Goal: Transaction & Acquisition: Download file/media

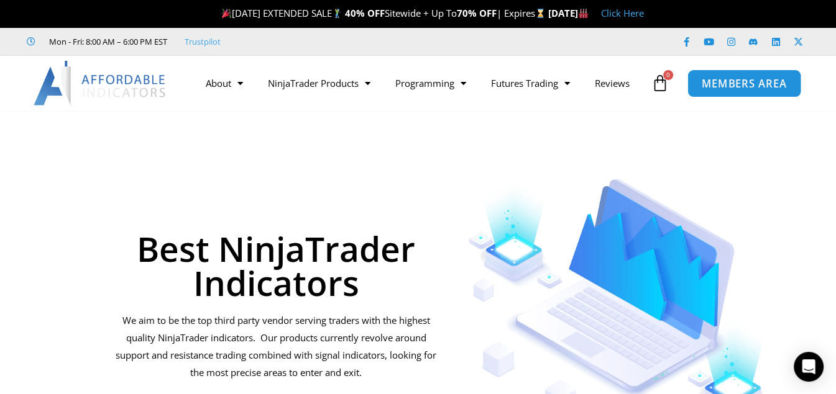
click at [714, 86] on span "MEMBERS AREA" at bounding box center [743, 83] width 85 height 11
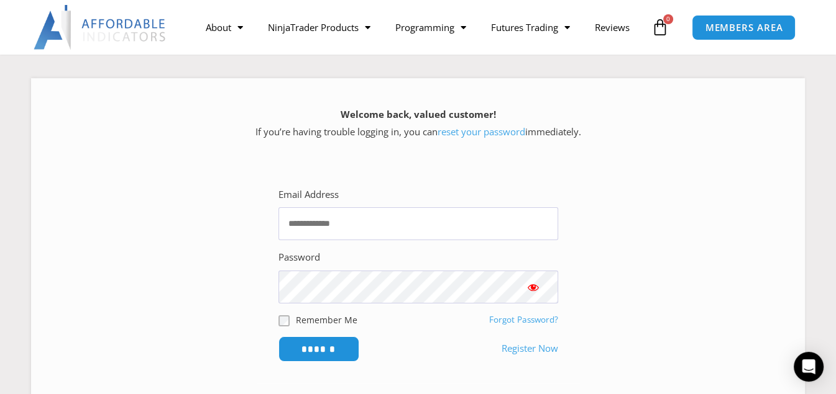
scroll to position [186, 0]
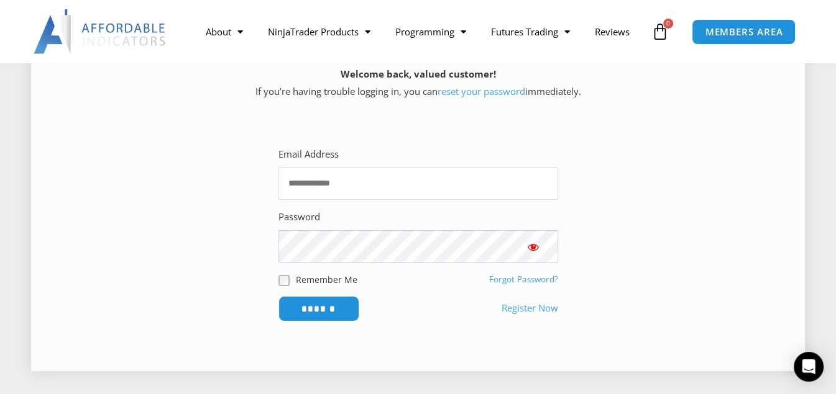
click at [394, 185] on input "Email Address" at bounding box center [418, 183] width 280 height 33
type input "**********"
click at [542, 247] on button "Show password" at bounding box center [533, 246] width 50 height 33
click at [324, 309] on input "******" at bounding box center [318, 309] width 85 height 27
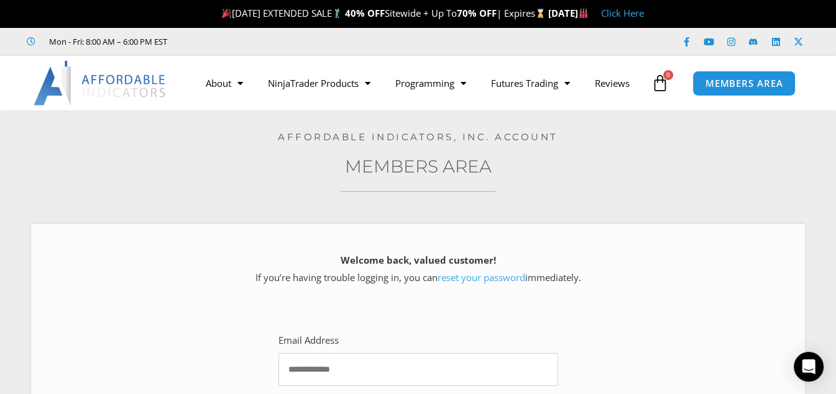
click at [663, 81] on icon at bounding box center [659, 83] width 17 height 17
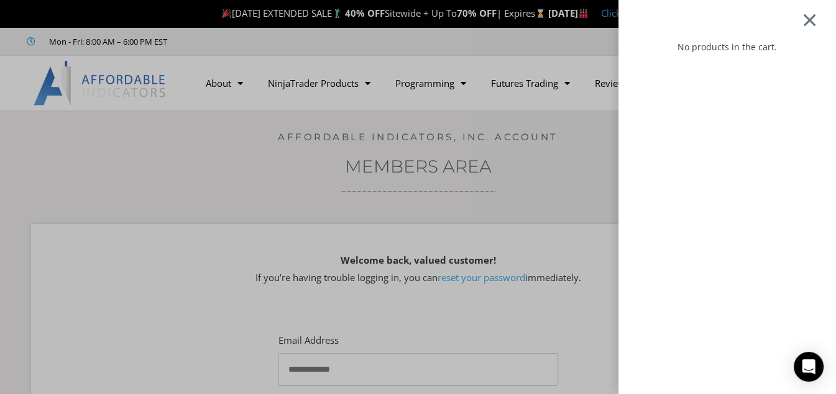
click at [815, 22] on div at bounding box center [809, 19] width 16 height 14
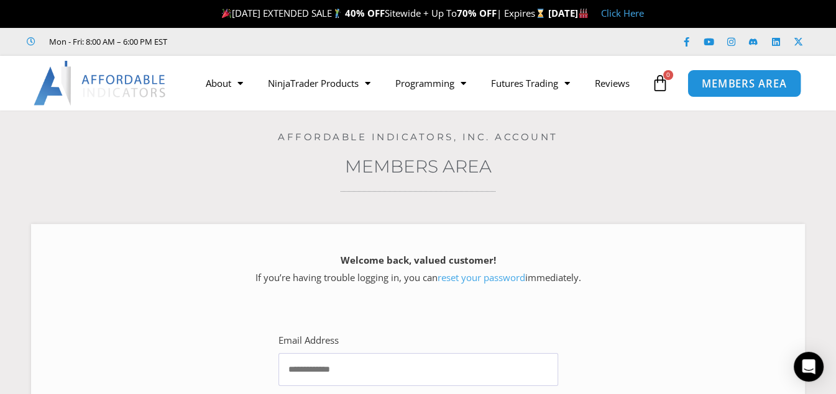
click at [745, 86] on span "MEMBERS AREA" at bounding box center [743, 83] width 85 height 11
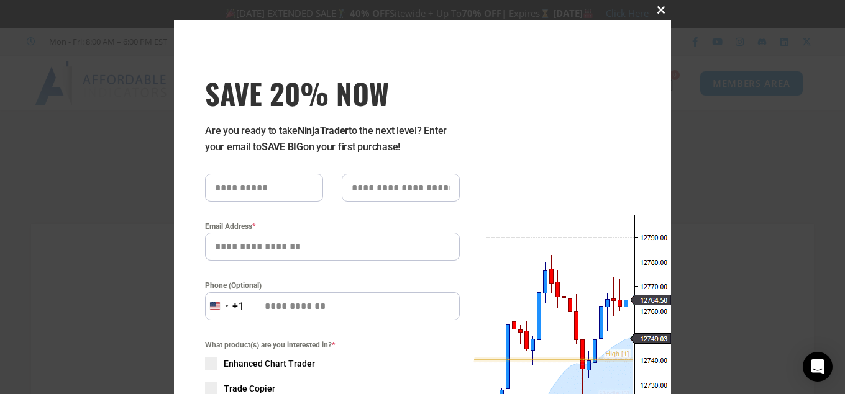
click at [655, 11] on span at bounding box center [661, 9] width 20 height 7
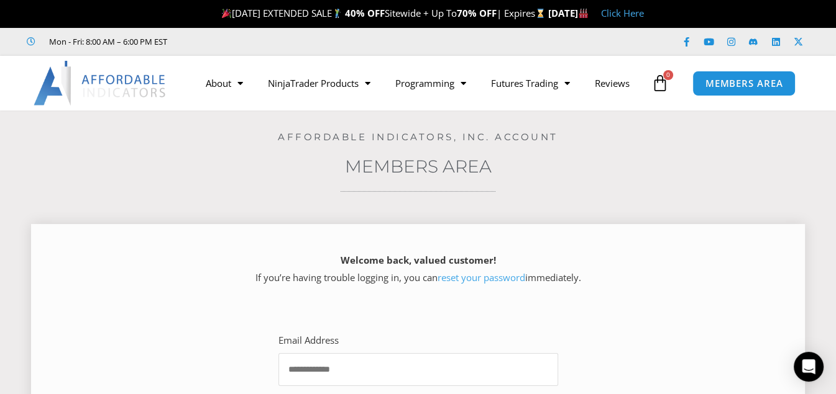
click at [334, 371] on input "Email Address" at bounding box center [418, 369] width 280 height 33
type input "**********"
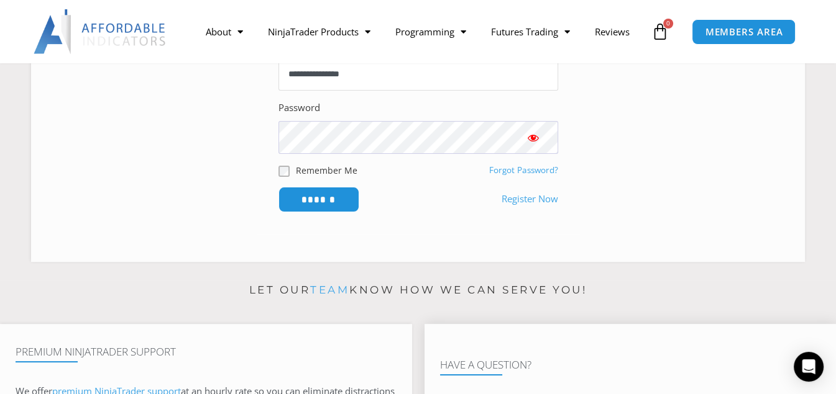
scroll to position [248, 0]
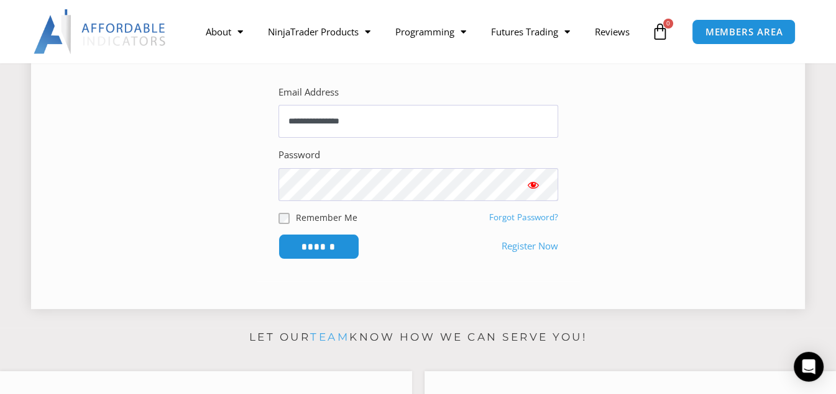
click at [541, 186] on button "Show password" at bounding box center [533, 184] width 50 height 33
click at [334, 248] on input "******" at bounding box center [318, 247] width 85 height 27
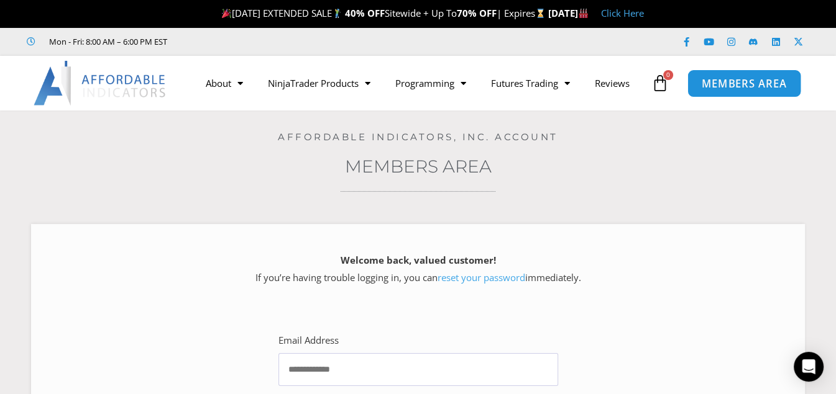
click at [717, 83] on span "MEMBERS AREA" at bounding box center [743, 83] width 85 height 11
click at [97, 80] on img at bounding box center [101, 83] width 134 height 45
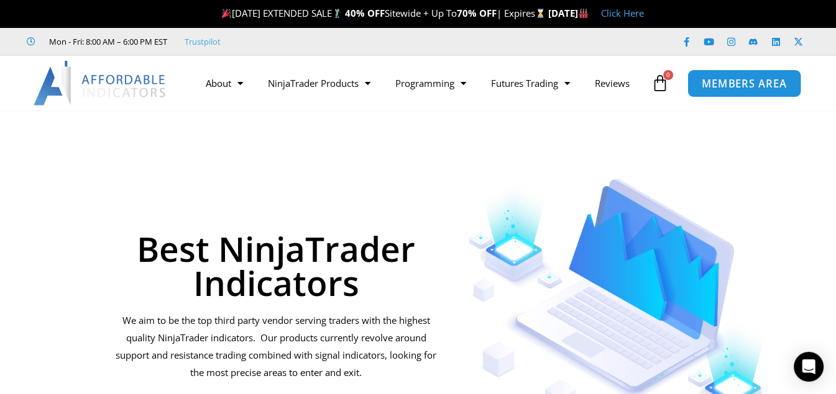
click at [732, 80] on span "MEMBERS AREA" at bounding box center [743, 83] width 85 height 11
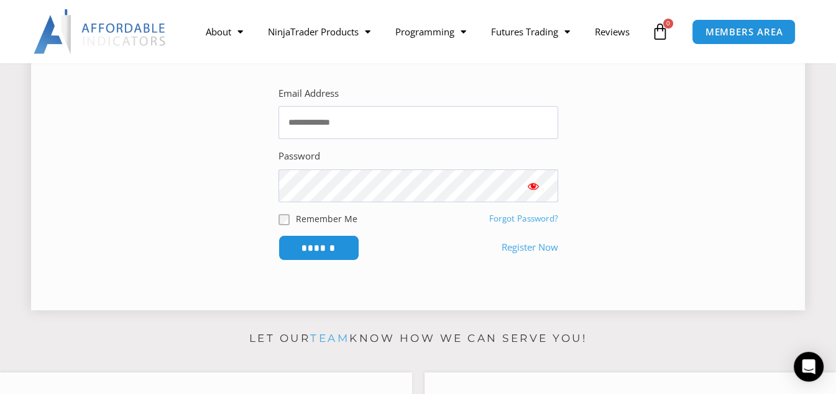
scroll to position [248, 0]
click at [328, 118] on input "Email Address" at bounding box center [418, 121] width 280 height 33
type input "**********"
click at [534, 187] on span "Show password" at bounding box center [533, 185] width 12 height 12
click at [322, 247] on input "******" at bounding box center [318, 247] width 85 height 27
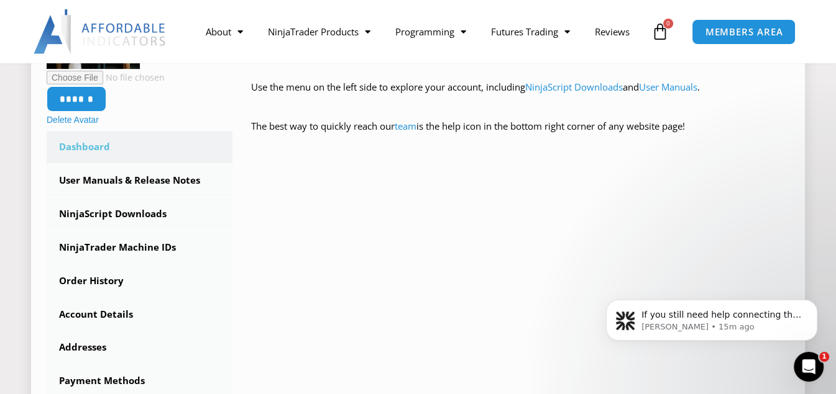
scroll to position [311, 0]
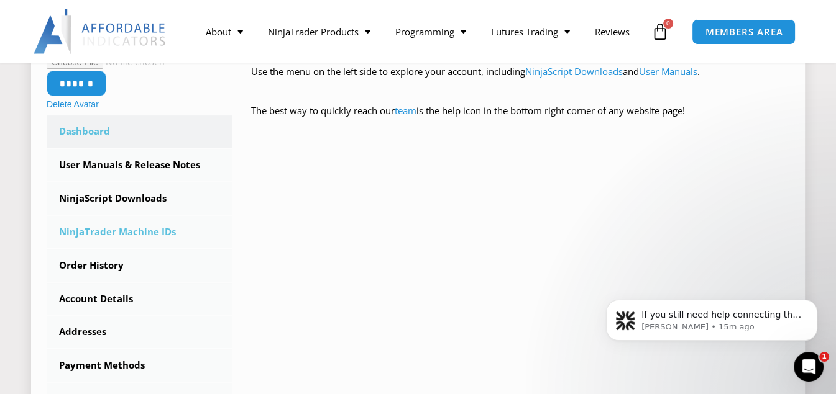
click at [124, 229] on link "NinjaTrader Machine IDs" at bounding box center [140, 232] width 186 height 32
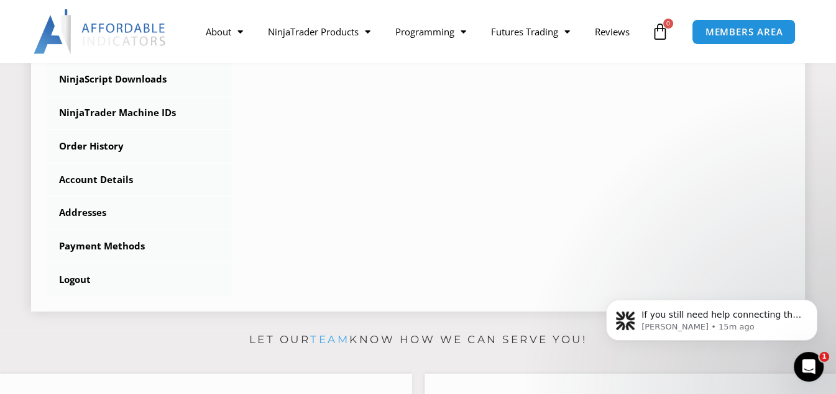
scroll to position [435, 0]
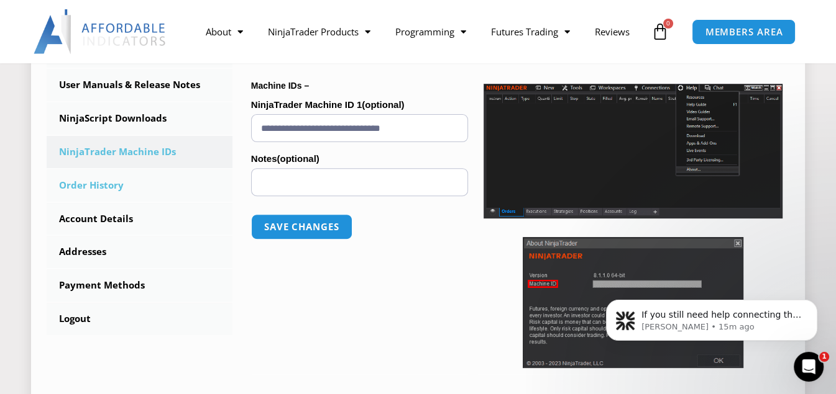
scroll to position [303, 0]
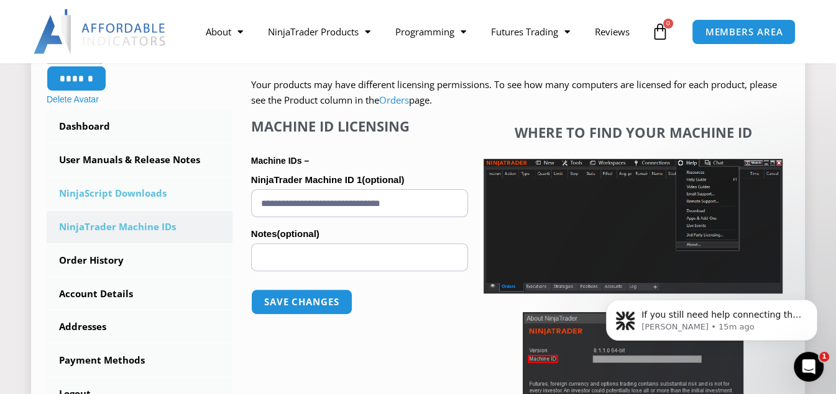
click at [128, 189] on link "NinjaScript Downloads" at bounding box center [140, 194] width 186 height 32
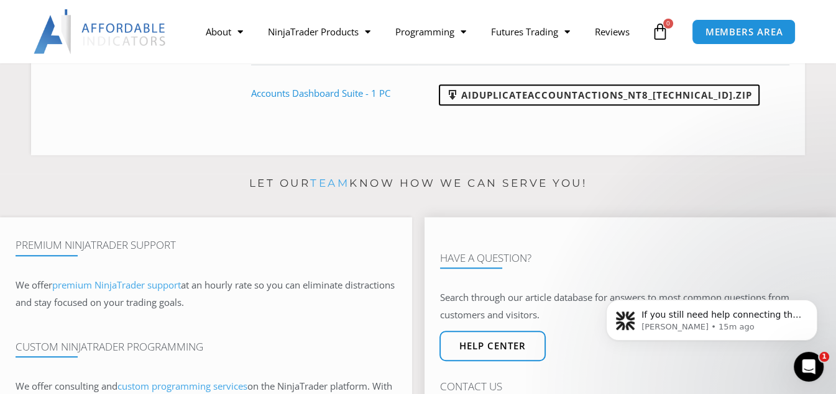
scroll to position [683, 0]
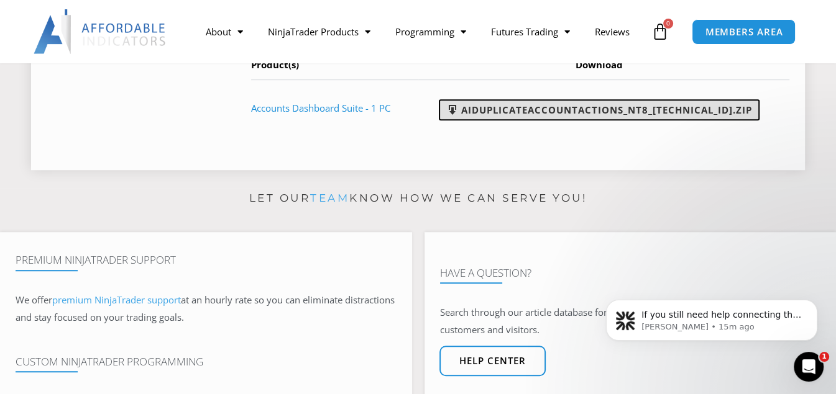
click at [580, 121] on link "AIDuplicateAccountActions_NT8_25.2.5.1.zip" at bounding box center [599, 109] width 321 height 21
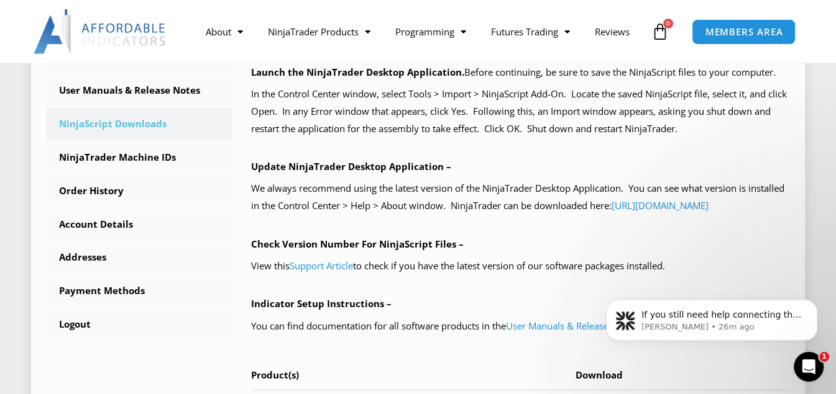
scroll to position [0, 0]
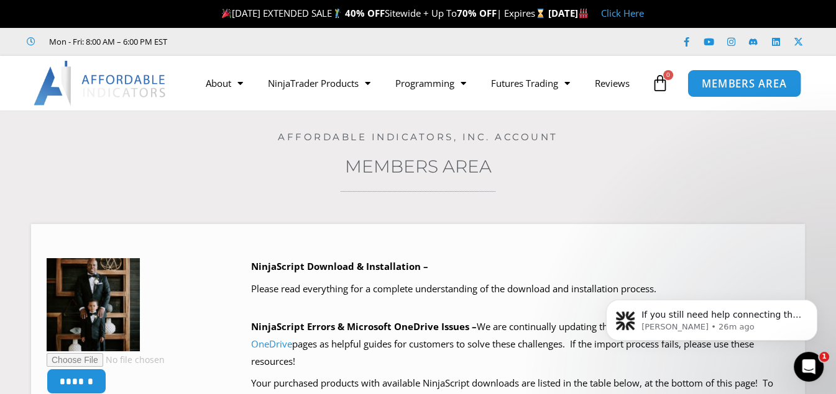
click at [762, 84] on span "MEMBERS AREA" at bounding box center [743, 83] width 85 height 11
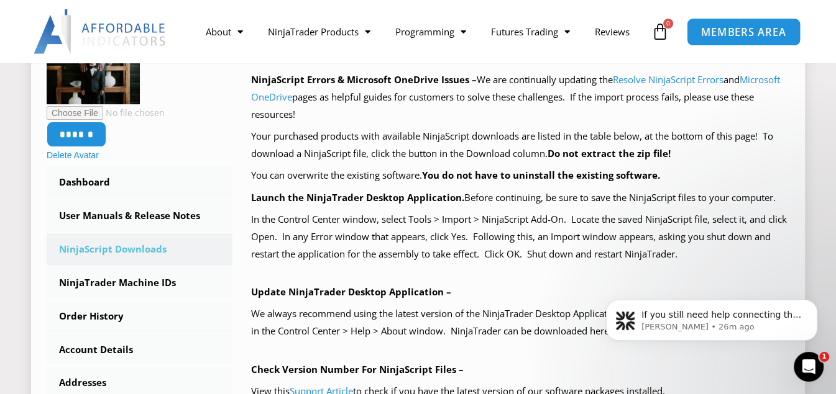
scroll to position [311, 0]
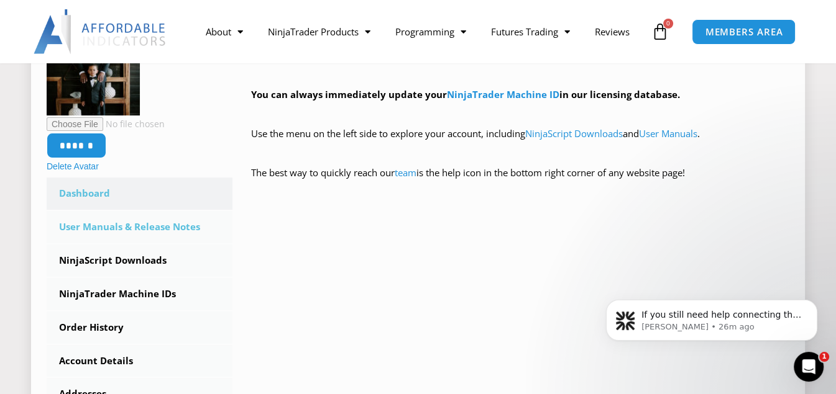
click at [121, 226] on link "User Manuals & Release Notes" at bounding box center [140, 227] width 186 height 32
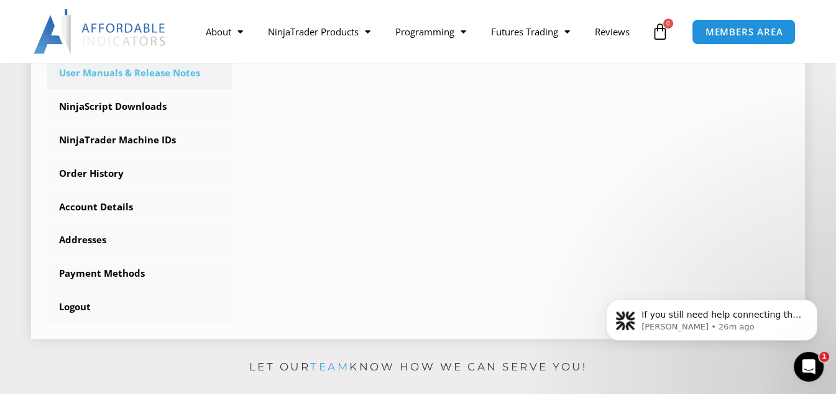
scroll to position [435, 0]
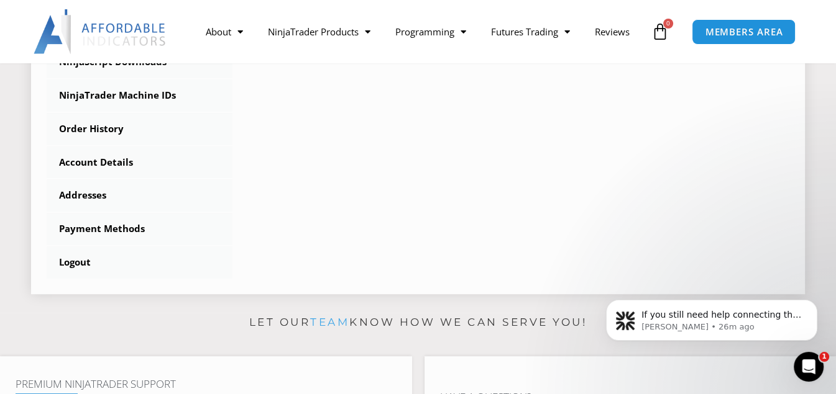
click at [265, 163] on div "****** Delete Avatar Dashboard Subscriptions User Manuals & Release Notes Ninja…" at bounding box center [418, 51] width 742 height 455
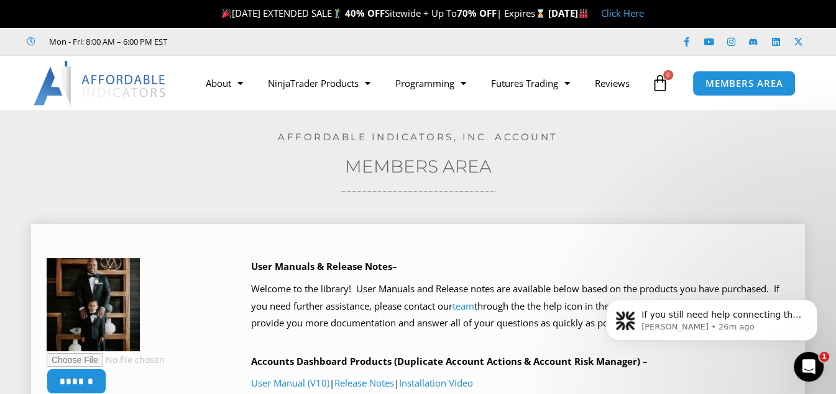
scroll to position [124, 0]
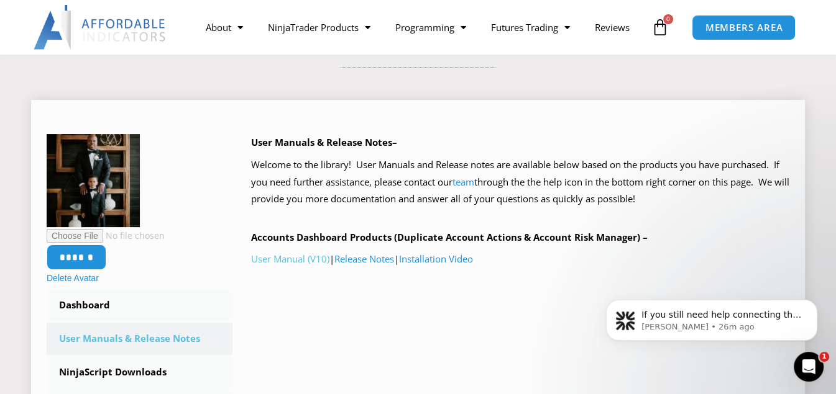
click at [301, 261] on link "User Manual (V10)" at bounding box center [290, 259] width 78 height 12
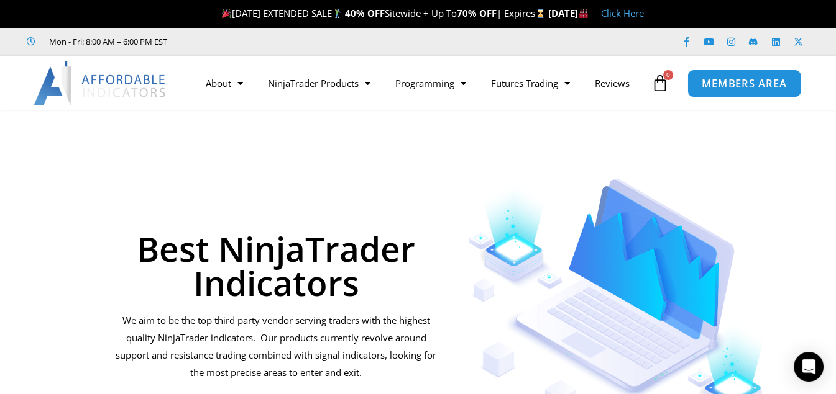
click at [731, 88] on span "MEMBERS AREA" at bounding box center [743, 83] width 85 height 11
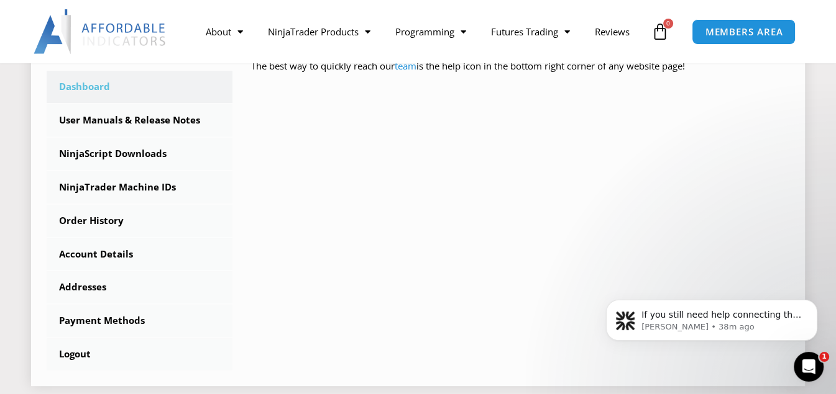
scroll to position [373, 0]
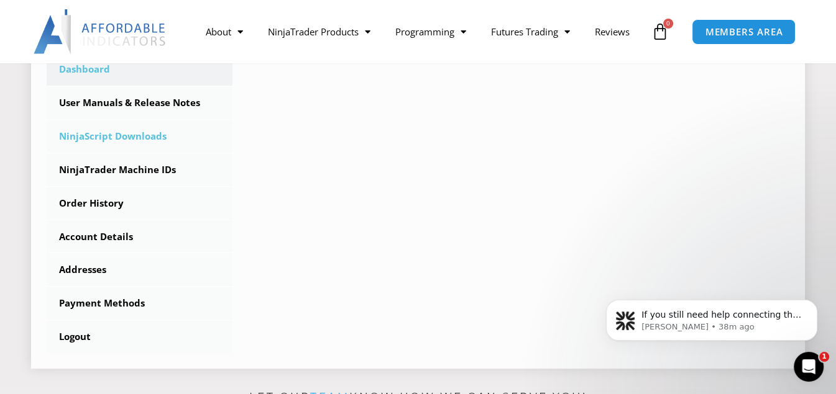
click at [117, 132] on link "NinjaScript Downloads" at bounding box center [140, 137] width 186 height 32
